Goal: Information Seeking & Learning: Check status

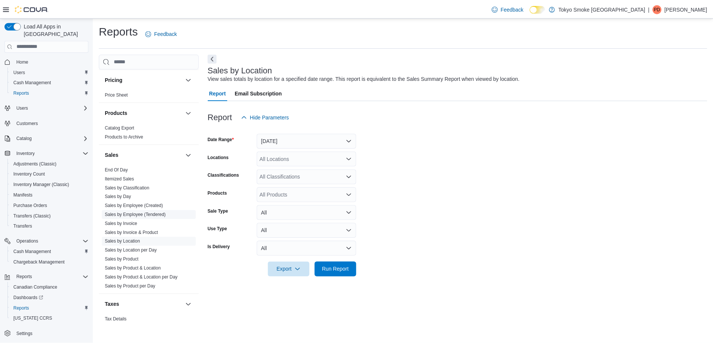
scroll to position [485, 0]
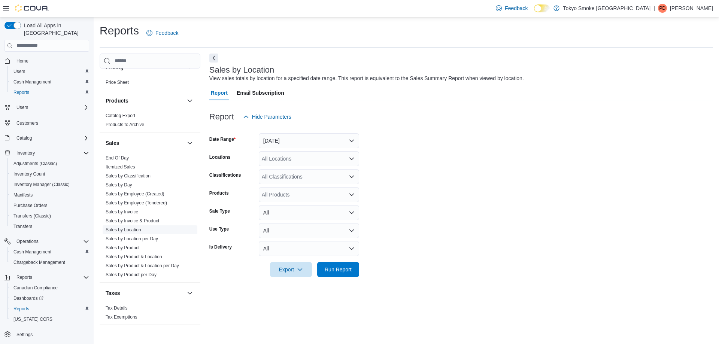
click at [127, 227] on link "Sales by Location" at bounding box center [124, 229] width 36 height 5
click at [128, 227] on link "Sales by Location" at bounding box center [124, 229] width 36 height 5
click at [276, 146] on button "[DATE]" at bounding box center [309, 140] width 100 height 15
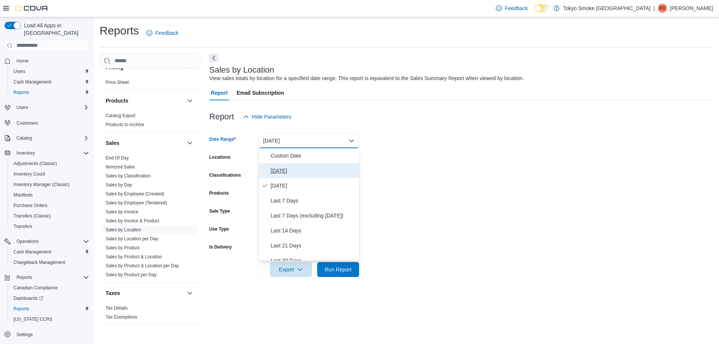
click at [280, 174] on span "[DATE]" at bounding box center [313, 170] width 85 height 9
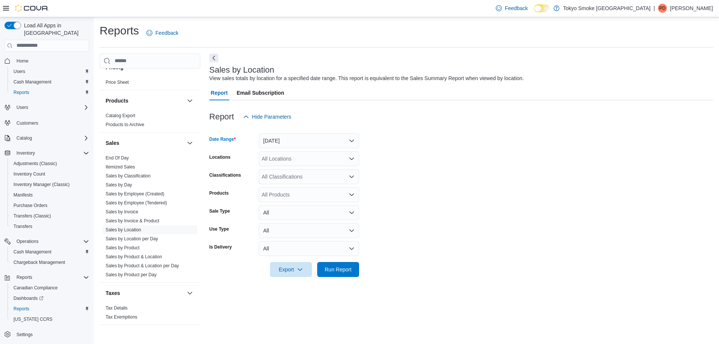
click at [353, 112] on div "Report Hide Parameters" at bounding box center [461, 116] width 504 height 15
click at [127, 227] on link "Sales by Location" at bounding box center [124, 229] width 36 height 5
click at [277, 162] on div "All Locations" at bounding box center [309, 158] width 100 height 15
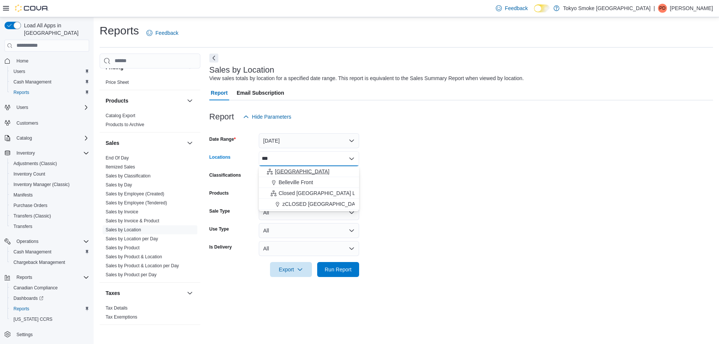
type input "***"
click at [298, 172] on div "Ontario" at bounding box center [308, 171] width 91 height 7
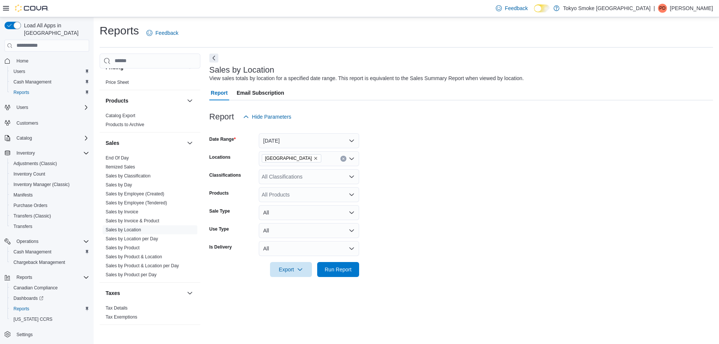
drag, startPoint x: 397, startPoint y: 172, endPoint x: 369, endPoint y: 227, distance: 62.1
click at [399, 176] on form "Date Range Today Locations Ontario Classifications All Classifications Products…" at bounding box center [461, 200] width 504 height 153
drag, startPoint x: 344, startPoint y: 271, endPoint x: 348, endPoint y: 268, distance: 5.0
click at [345, 271] on span "Run Report" at bounding box center [338, 269] width 27 height 7
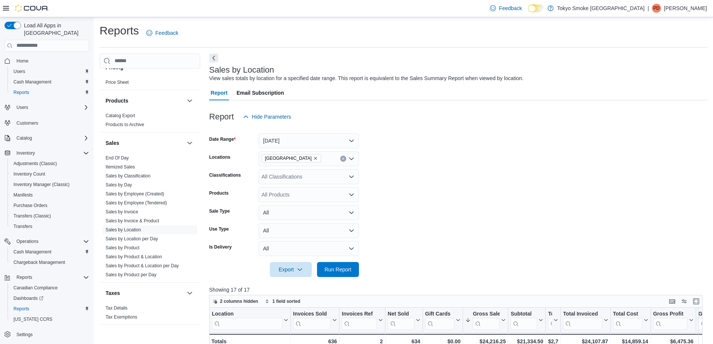
scroll to position [112, 0]
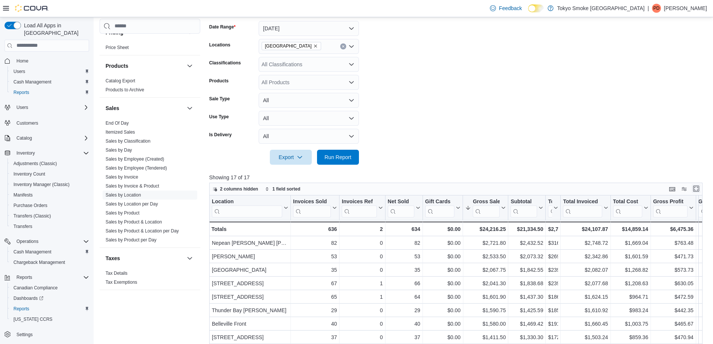
click at [699, 186] on button "Enter fullscreen" at bounding box center [696, 188] width 9 height 9
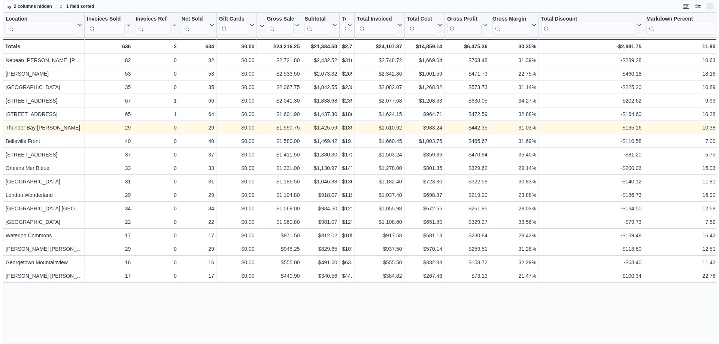
scroll to position [0, 0]
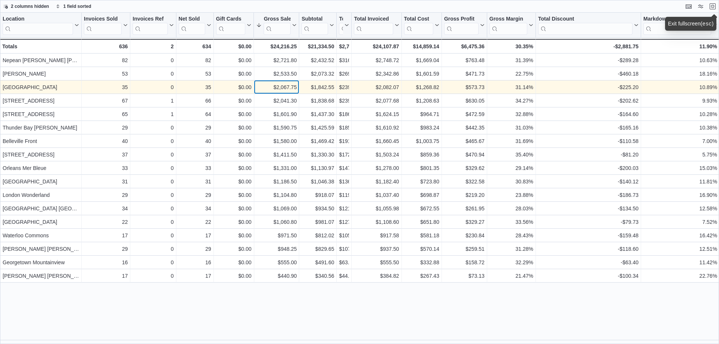
click at [295, 88] on div "$2,067.75" at bounding box center [277, 87] width 40 height 9
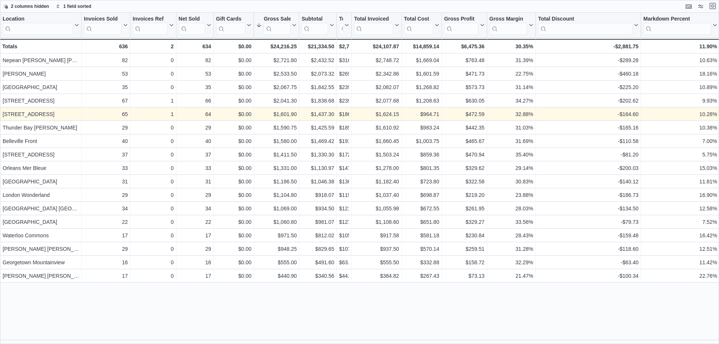
click at [715, 6] on button "Exit fullscreen" at bounding box center [712, 5] width 9 height 9
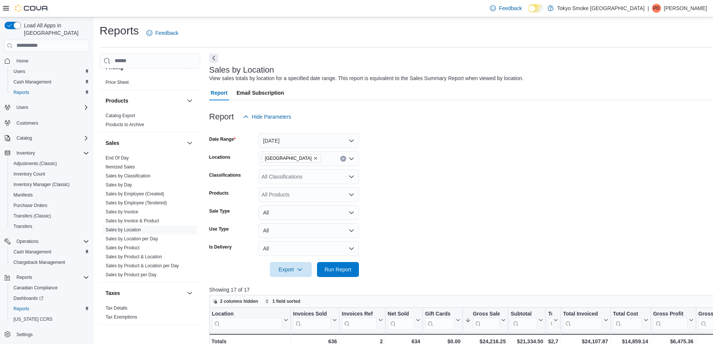
click at [679, 6] on p "Peter Doerpinghaus" at bounding box center [685, 8] width 43 height 9
click at [658, 75] on span "Sign Out" at bounding box center [659, 72] width 20 height 7
